Goal: Task Accomplishment & Management: Manage account settings

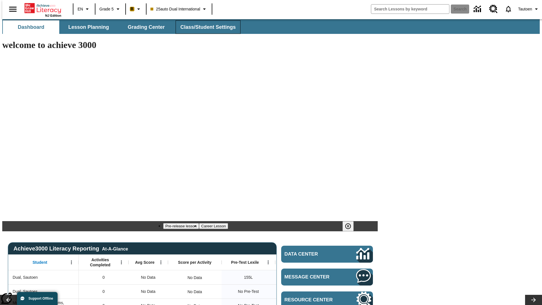
click at [205, 27] on span "Class/Student Settings" at bounding box center [207, 27] width 55 height 6
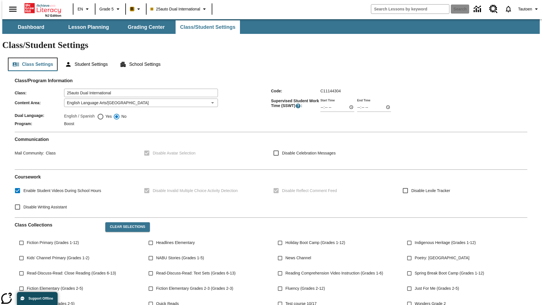
click at [30, 58] on button "Class Settings" at bounding box center [33, 65] width 50 height 14
click at [104, 114] on span "Yes" at bounding box center [108, 117] width 8 height 6
click at [104, 113] on input "Yes" at bounding box center [100, 116] width 7 height 7
radio input "true"
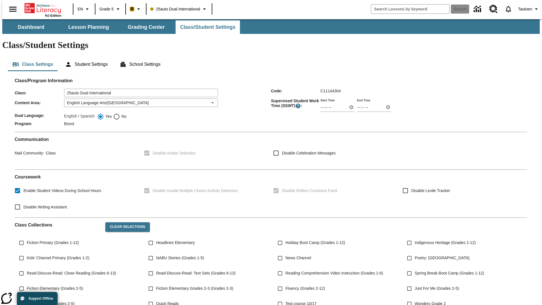
scroll to position [83, 0]
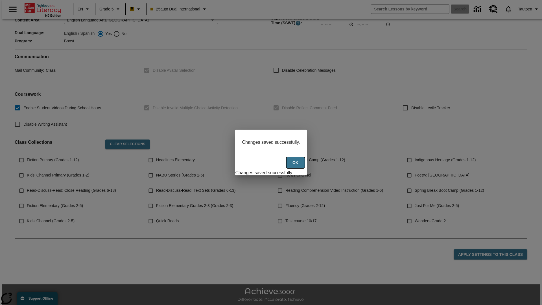
click at [296, 166] on button "Ok" at bounding box center [296, 162] width 18 height 11
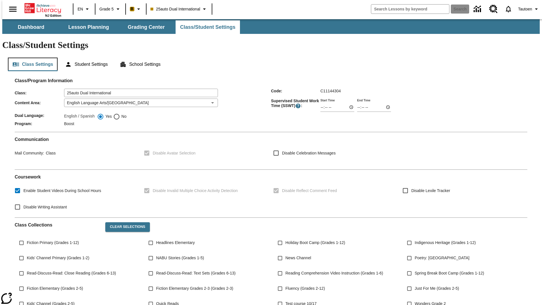
click at [30, 58] on button "Class Settings" at bounding box center [33, 65] width 50 height 14
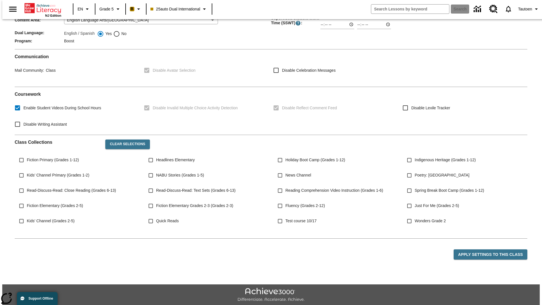
click at [120, 37] on span "No" at bounding box center [123, 34] width 6 height 6
click at [120, 37] on input "No" at bounding box center [116, 33] width 7 height 7
radio input "true"
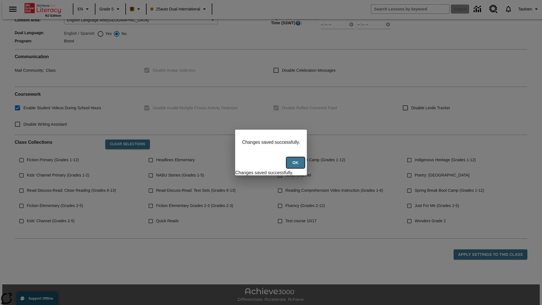
click at [296, 166] on button "Ok" at bounding box center [296, 162] width 18 height 11
